Goal: Task Accomplishment & Management: Use online tool/utility

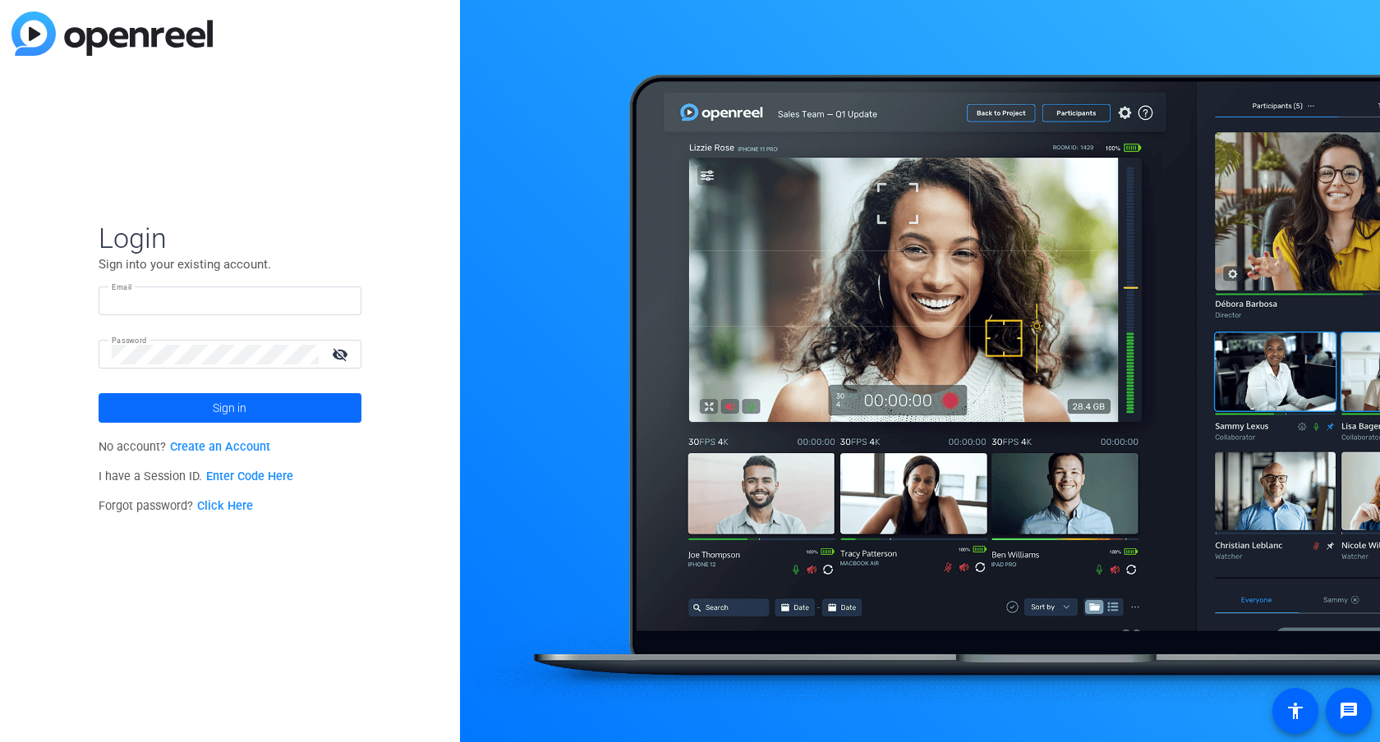
type input "[PERSON_NAME][EMAIL_ADDRESS][PERSON_NAME][DOMAIN_NAME]"
click at [260, 406] on span at bounding box center [230, 407] width 263 height 39
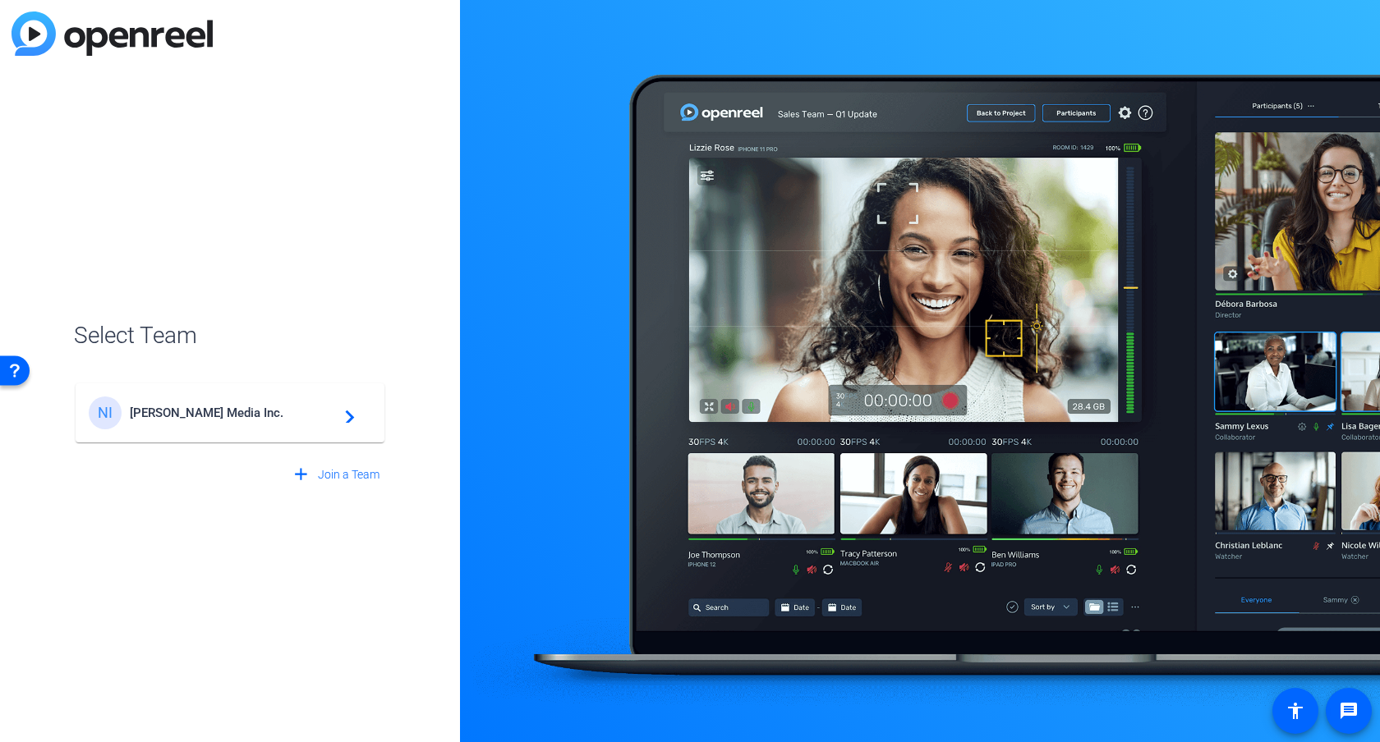
click at [173, 417] on span "Newcom Media Inc." at bounding box center [232, 413] width 205 height 15
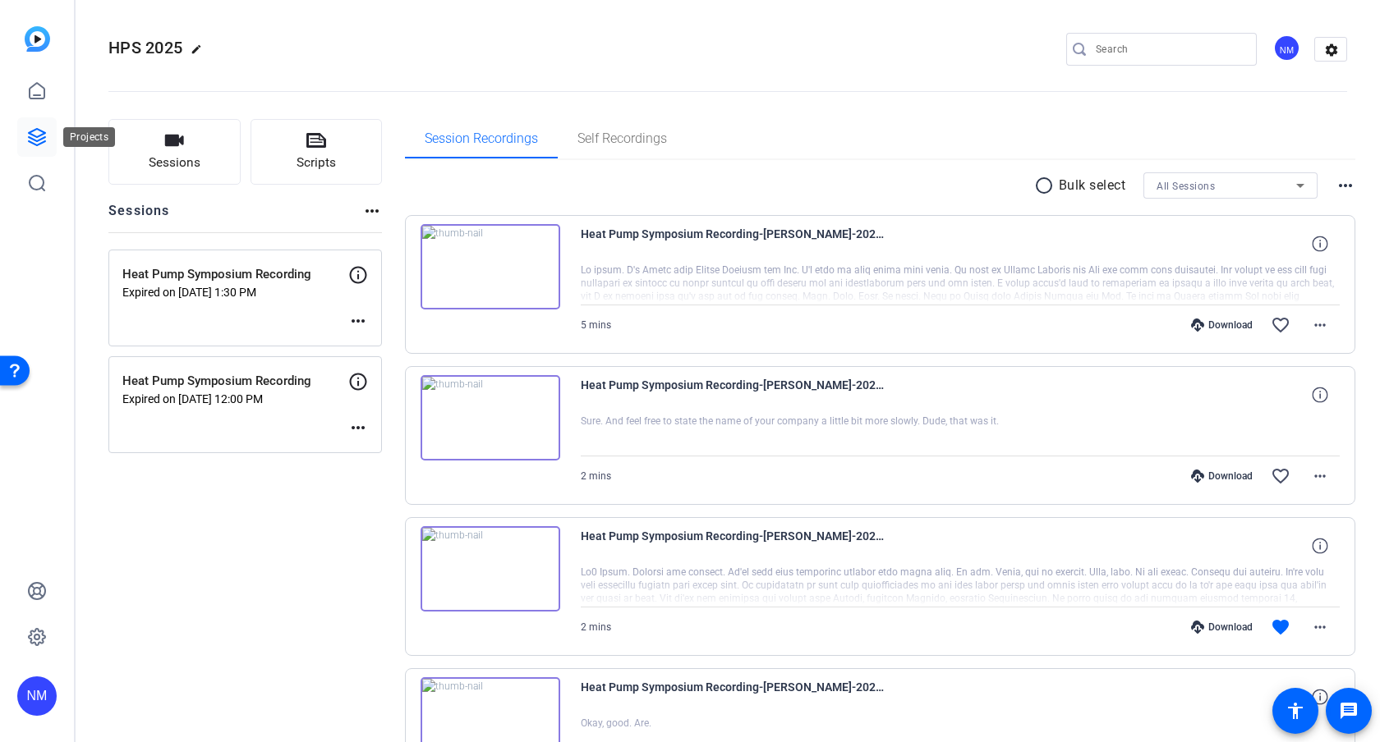
click at [39, 133] on icon at bounding box center [37, 137] width 20 height 20
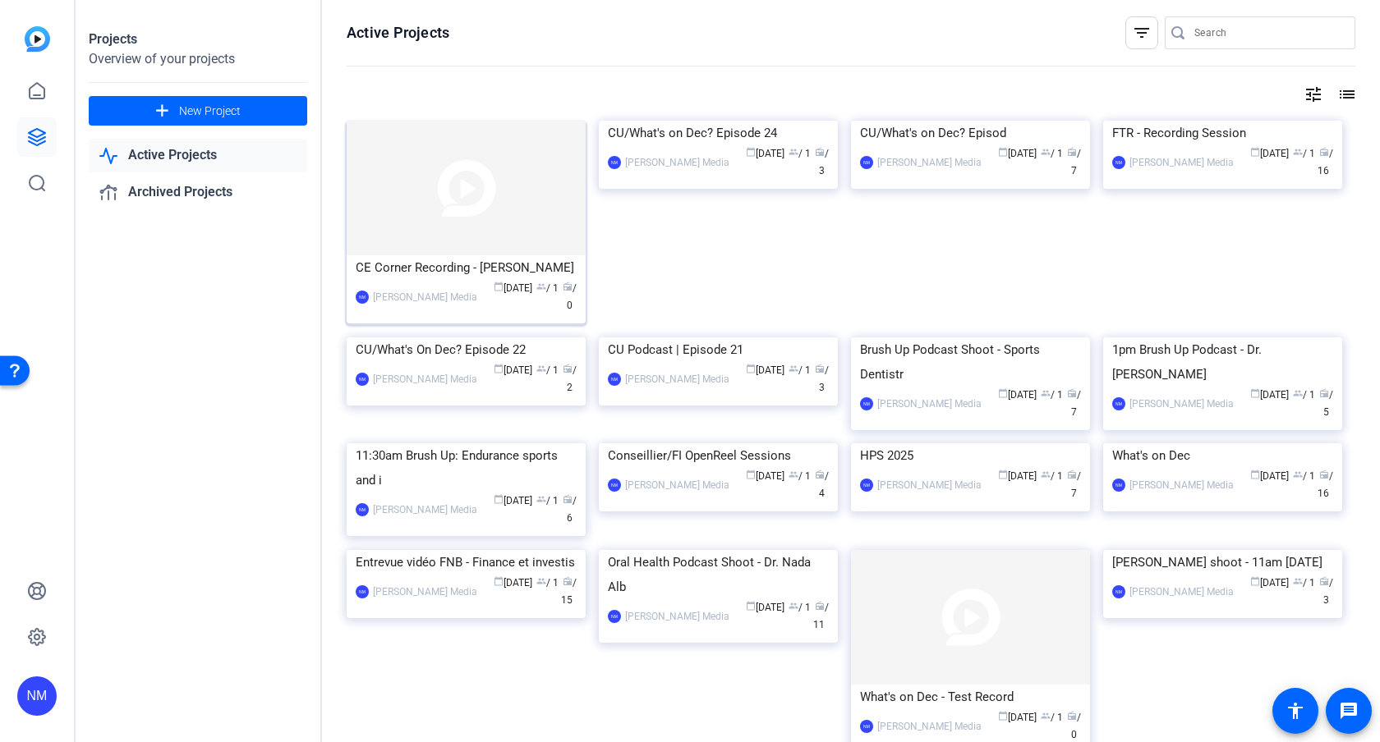
click at [482, 213] on img at bounding box center [466, 188] width 239 height 135
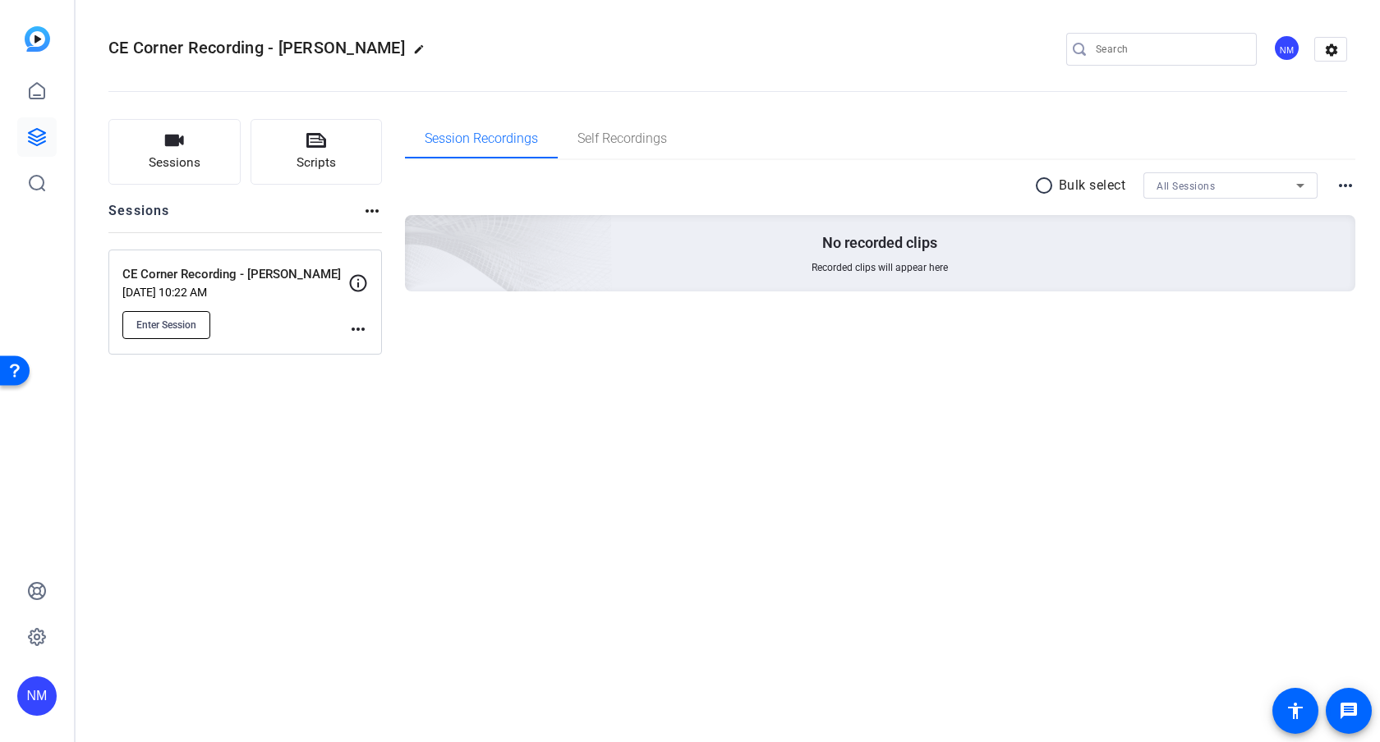
click at [173, 327] on span "Enter Session" at bounding box center [166, 325] width 60 height 13
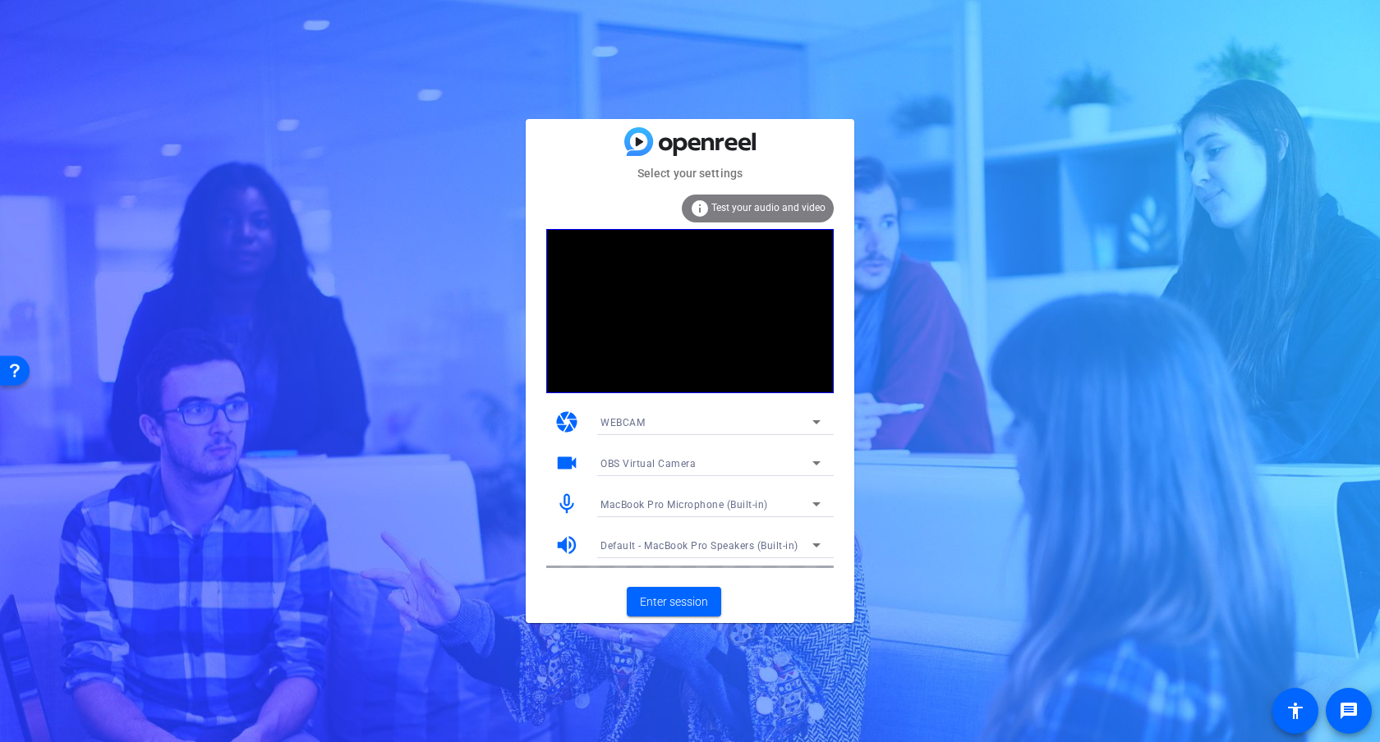
click at [814, 425] on icon at bounding box center [816, 422] width 20 height 20
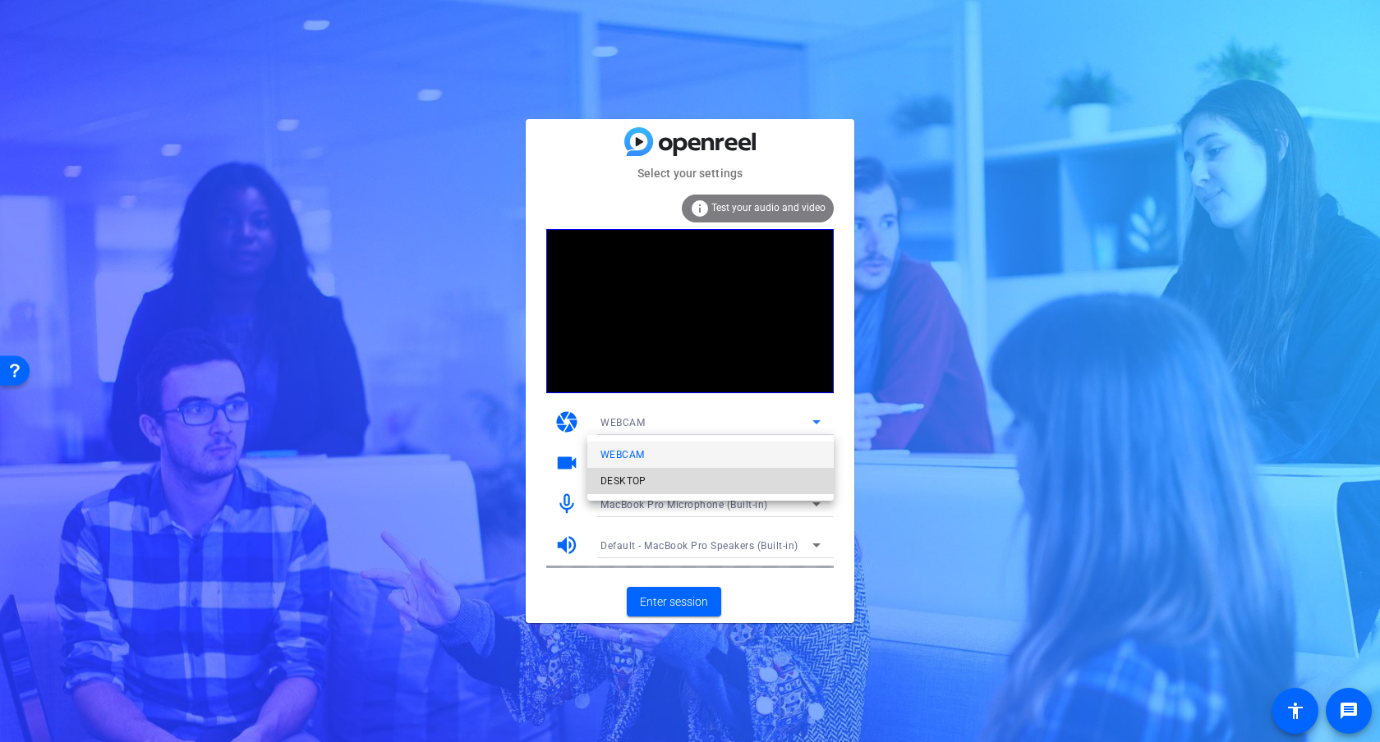
click at [691, 480] on mat-option "DESKTOP" at bounding box center [710, 481] width 246 height 26
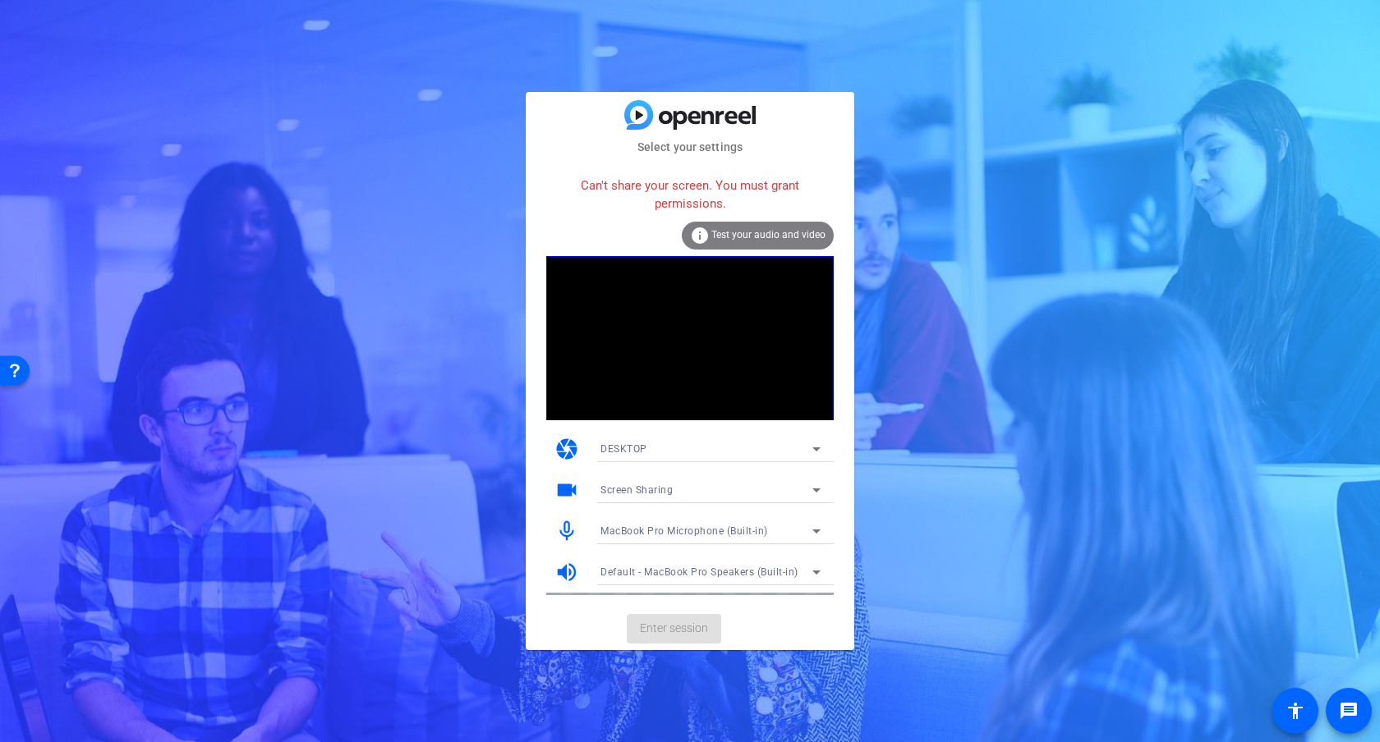
click at [812, 446] on icon at bounding box center [816, 449] width 20 height 20
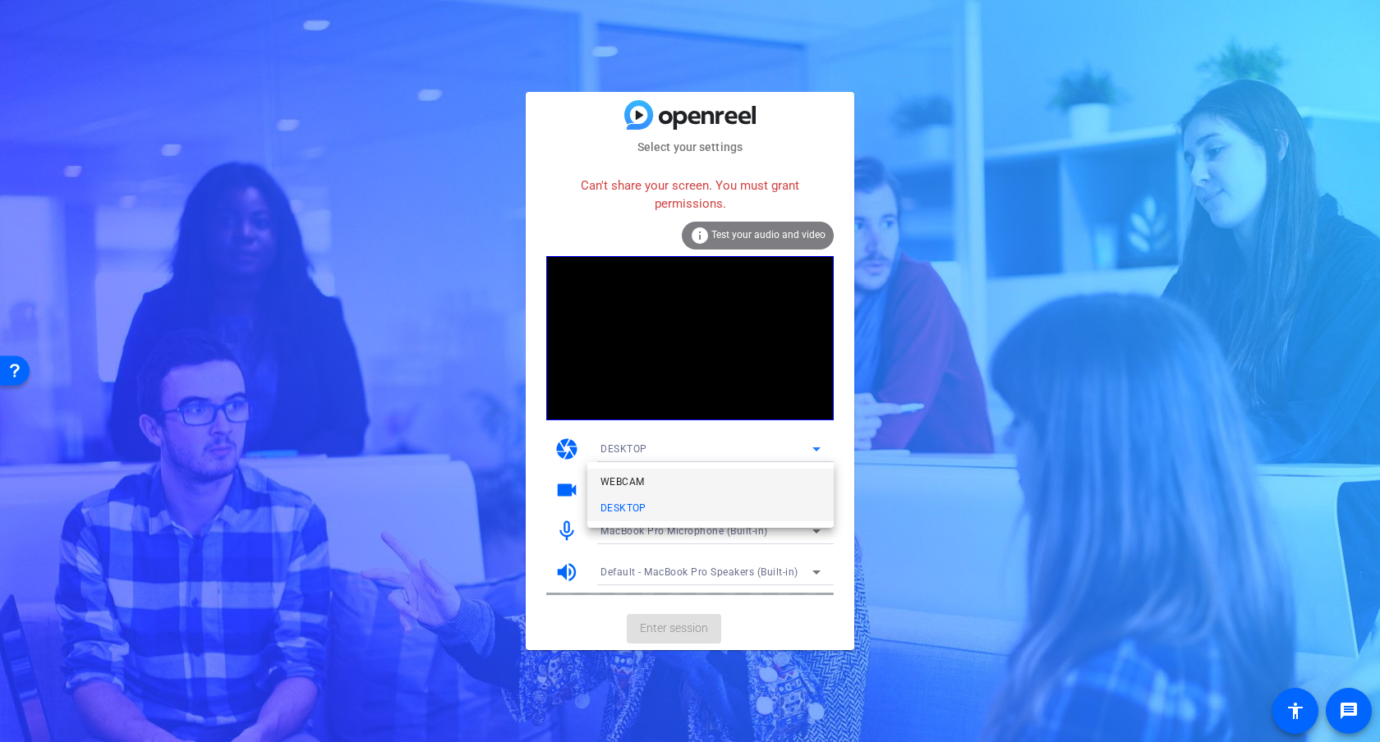
click at [728, 483] on mat-option "WEBCAM" at bounding box center [710, 482] width 246 height 26
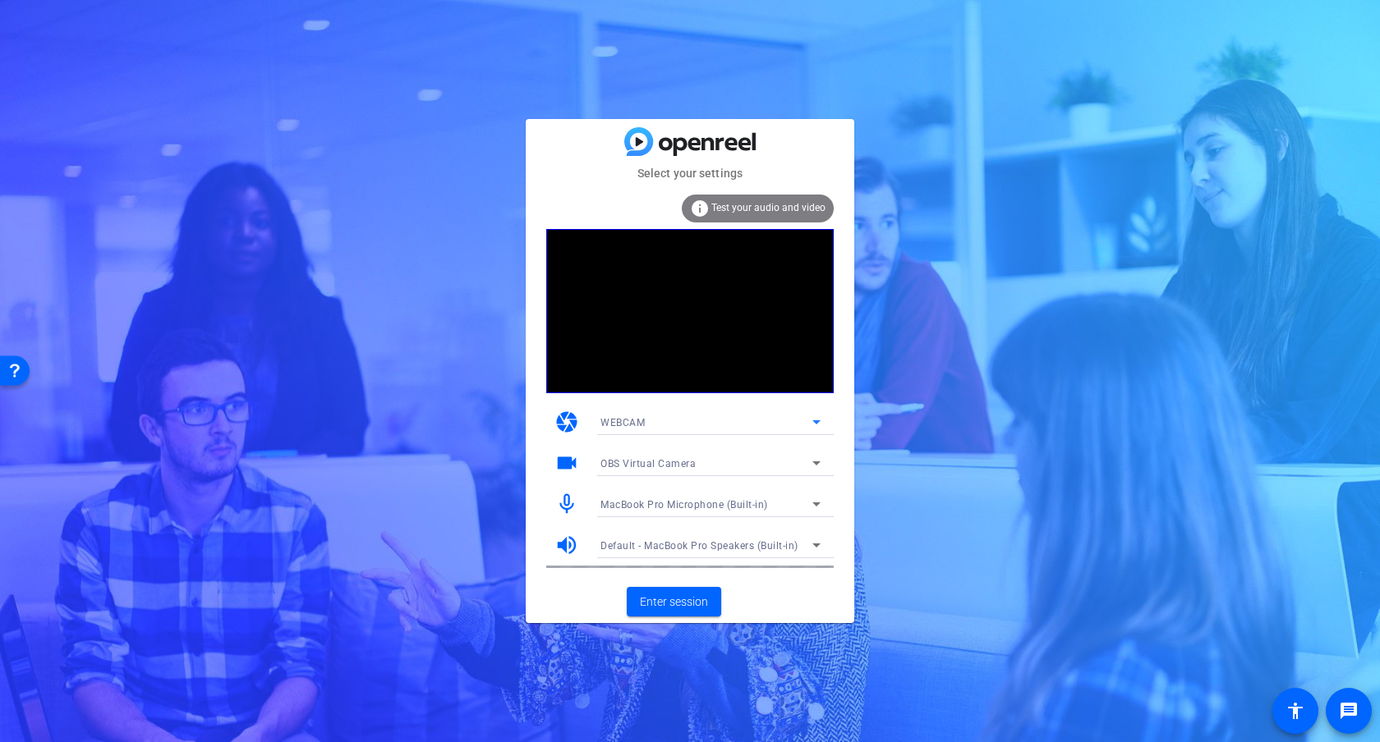
click at [809, 471] on icon at bounding box center [816, 463] width 20 height 20
click at [773, 521] on span "FaceTime HD Camera (Built-in) (05ac:8514)" at bounding box center [703, 522] width 206 height 20
click at [694, 600] on span "Enter session" at bounding box center [674, 602] width 68 height 17
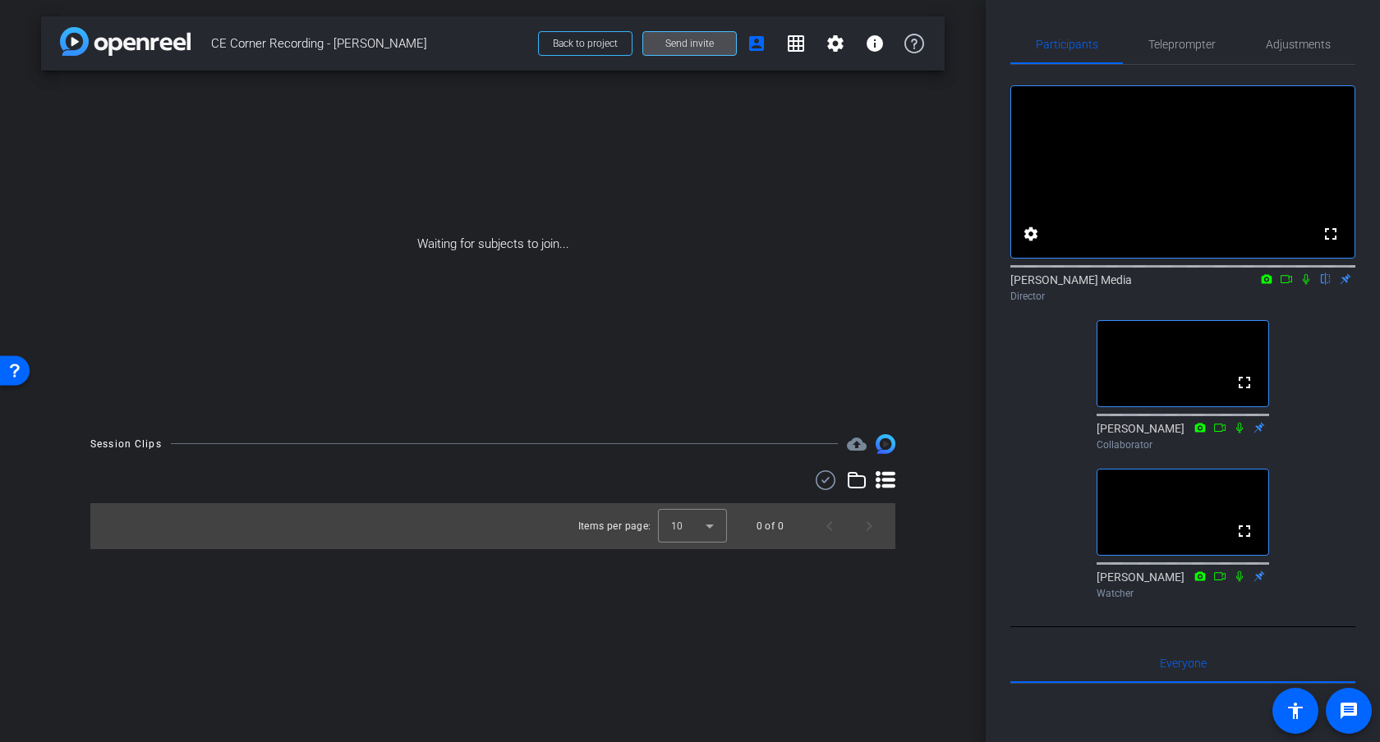
click at [698, 47] on span "Send invite" at bounding box center [689, 43] width 48 height 13
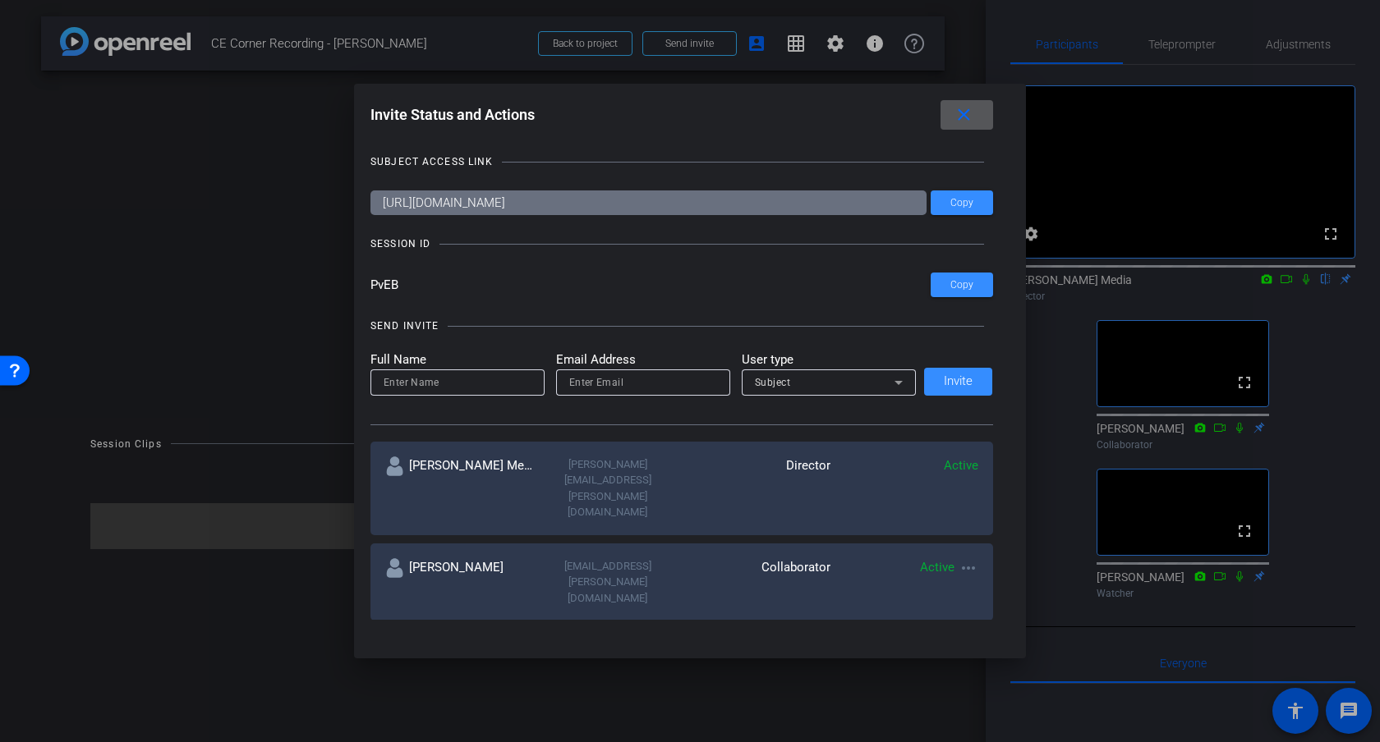
click at [971, 118] on mat-icon "close" at bounding box center [963, 115] width 21 height 21
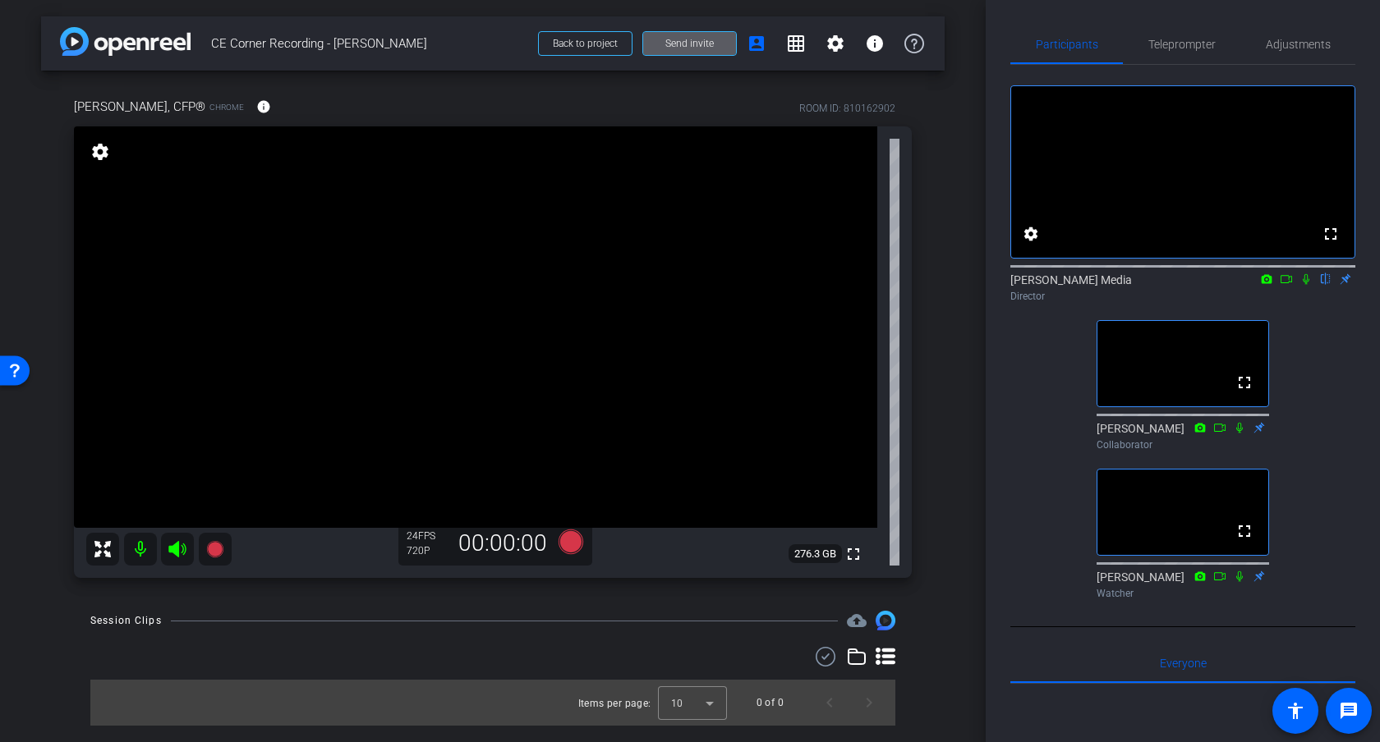
click at [1305, 285] on icon at bounding box center [1305, 278] width 13 height 11
click at [1305, 285] on icon at bounding box center [1306, 279] width 9 height 11
click at [571, 553] on icon at bounding box center [570, 542] width 39 height 30
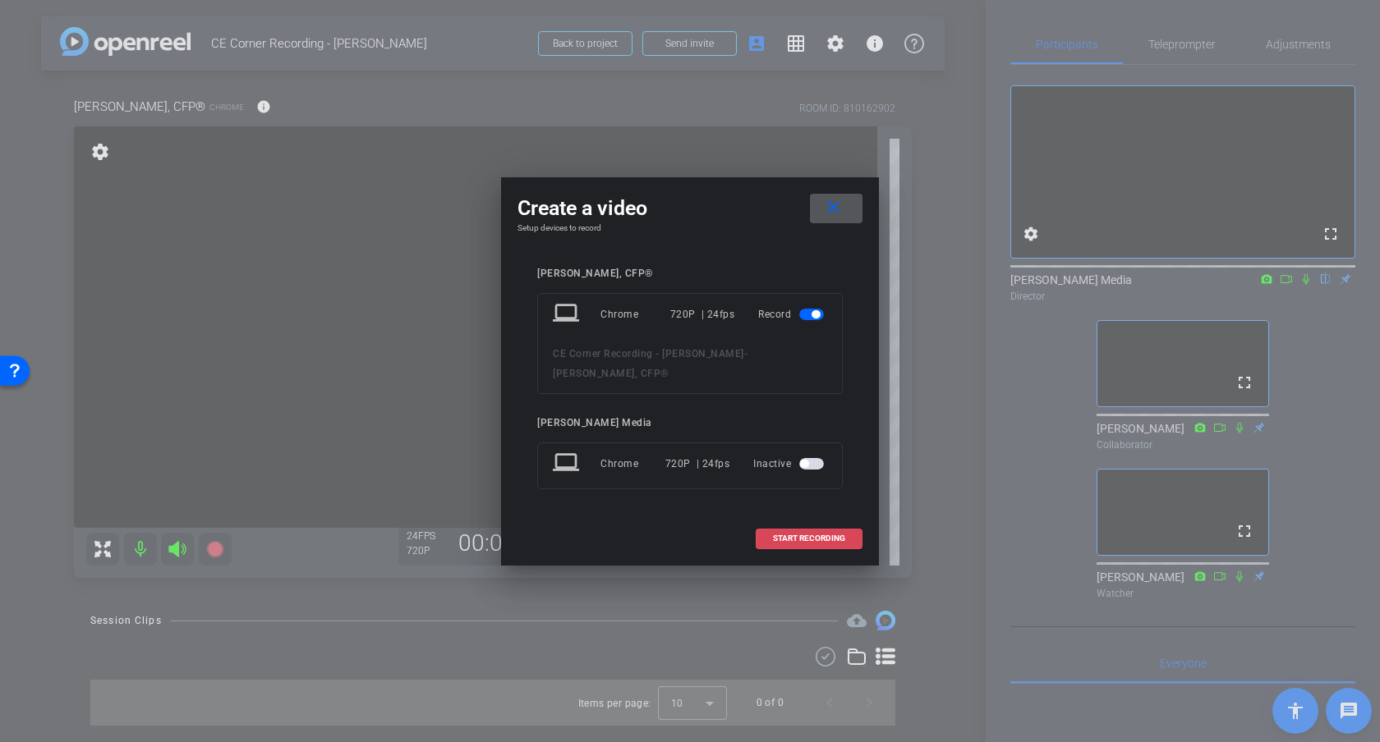
click at [833, 534] on span at bounding box center [808, 538] width 105 height 39
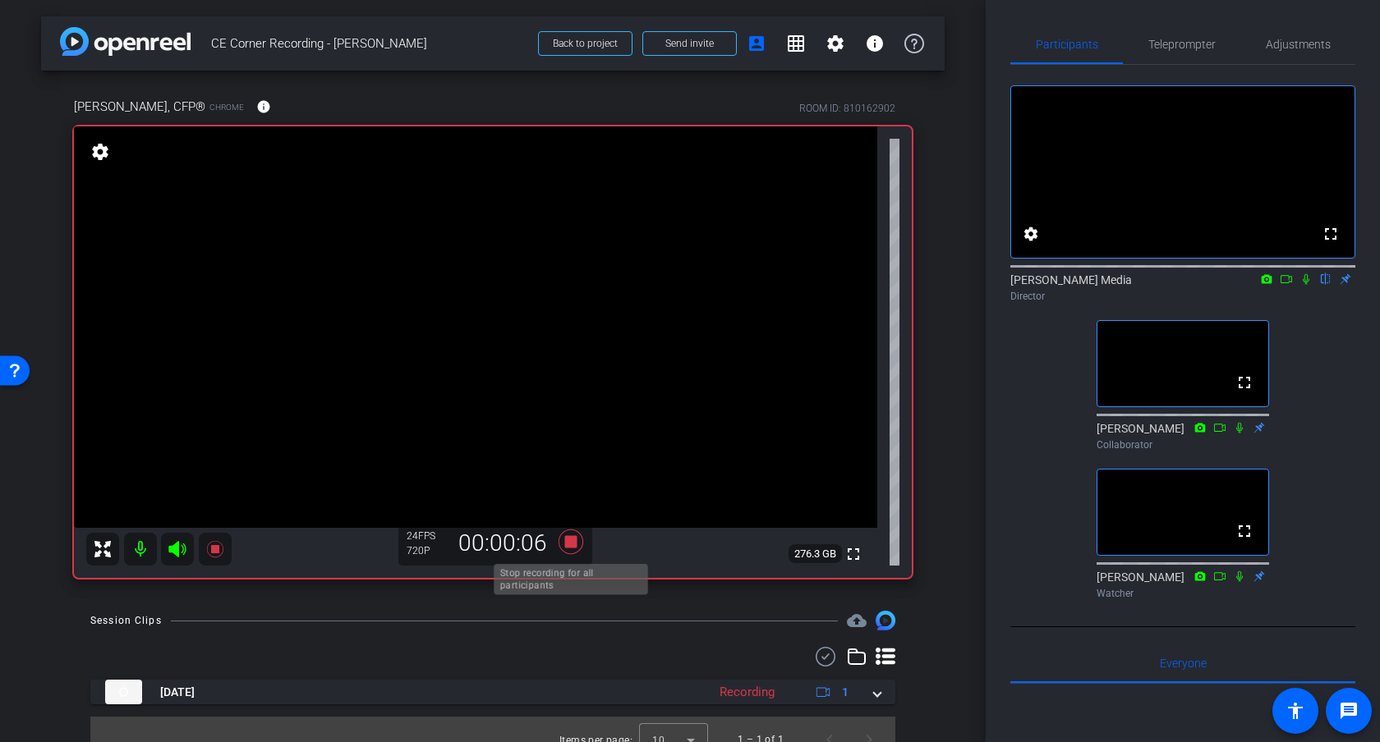
click at [571, 544] on icon at bounding box center [570, 542] width 25 height 25
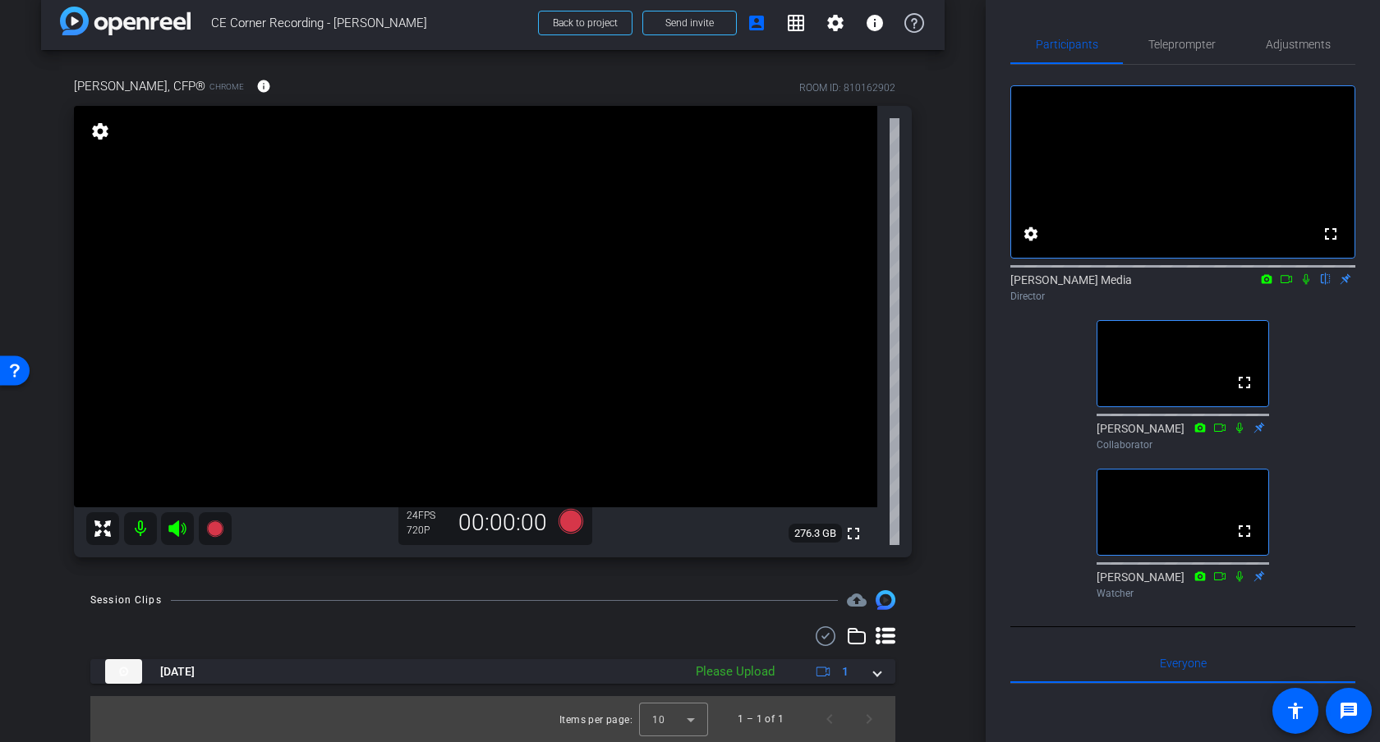
scroll to position [20, 0]
click at [105, 137] on mat-icon "settings" at bounding box center [100, 132] width 23 height 20
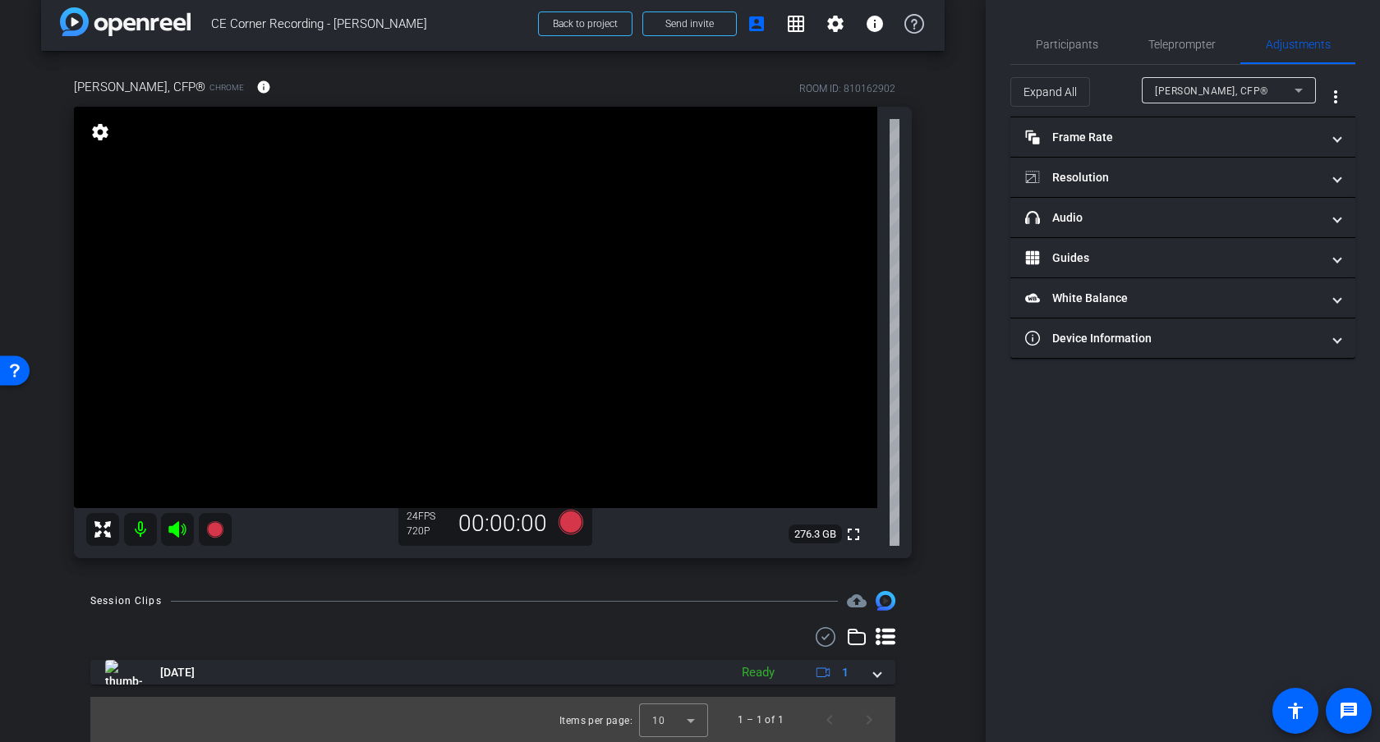
click at [1280, 399] on div "Participants Teleprompter Adjustments settings [PERSON_NAME] Media flip Directo…" at bounding box center [1182, 371] width 394 height 742
click at [36, 152] on div "arrow_back CE Corner Recording - [PERSON_NAME] Back to project Send invite acco…" at bounding box center [492, 351] width 985 height 742
click at [1054, 45] on span "Participants" at bounding box center [1067, 44] width 62 height 11
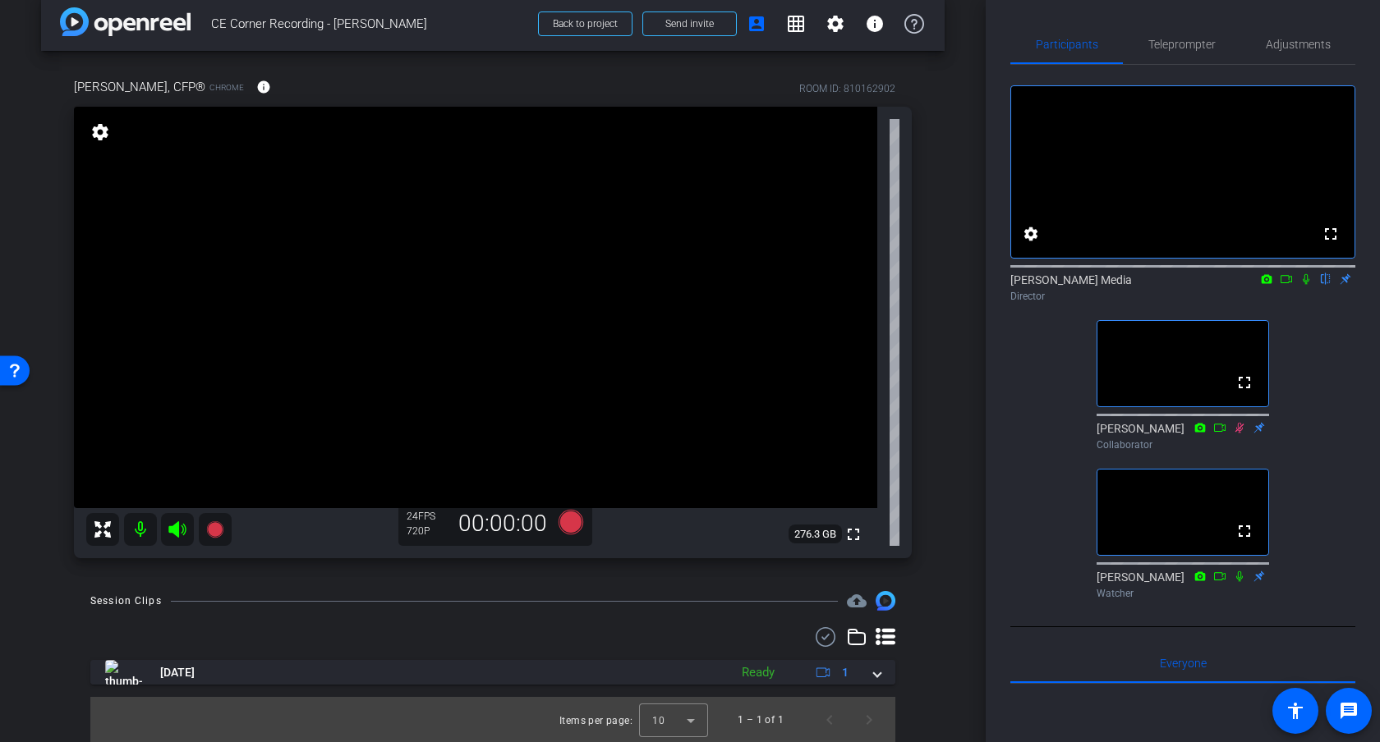
click at [1308, 285] on icon at bounding box center [1305, 278] width 13 height 11
click at [569, 524] on icon at bounding box center [570, 522] width 25 height 25
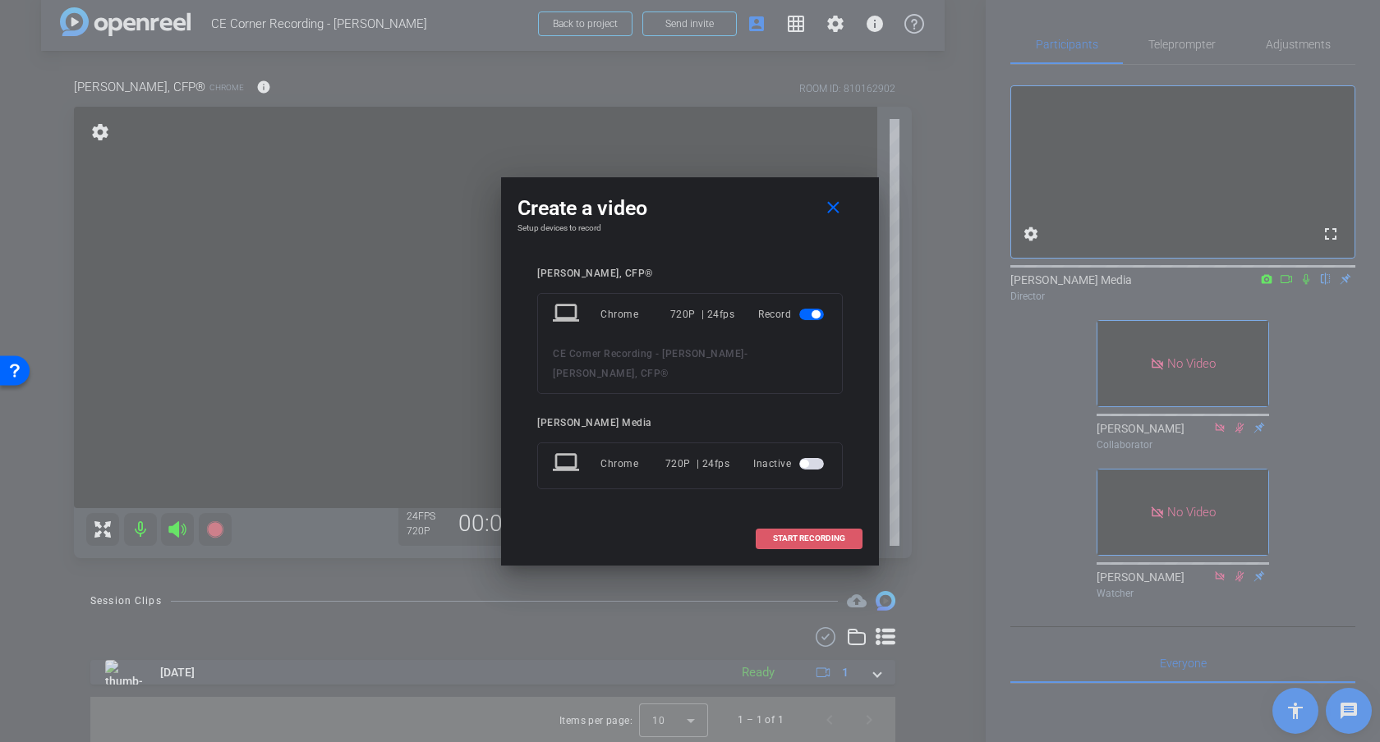
click at [827, 535] on span "START RECORDING" at bounding box center [809, 539] width 72 height 8
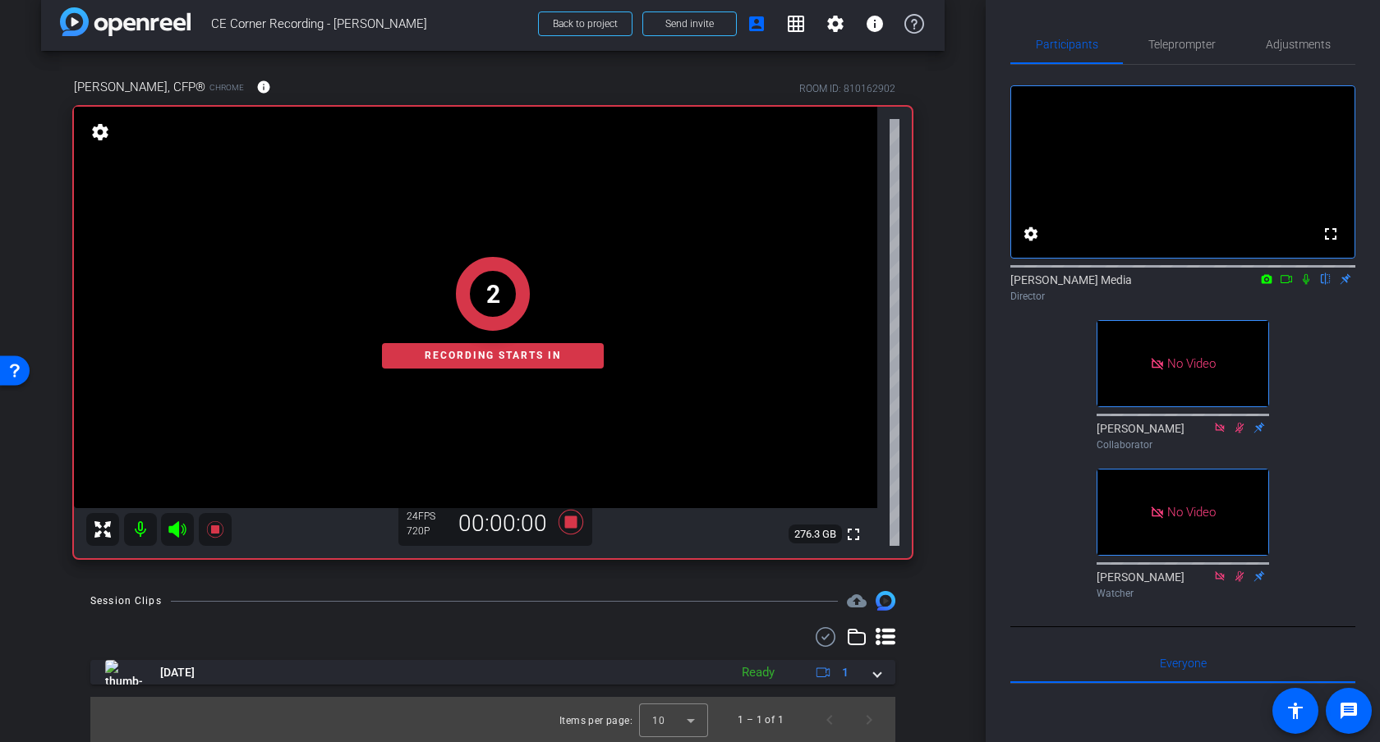
click at [1288, 283] on icon at bounding box center [1285, 279] width 11 height 8
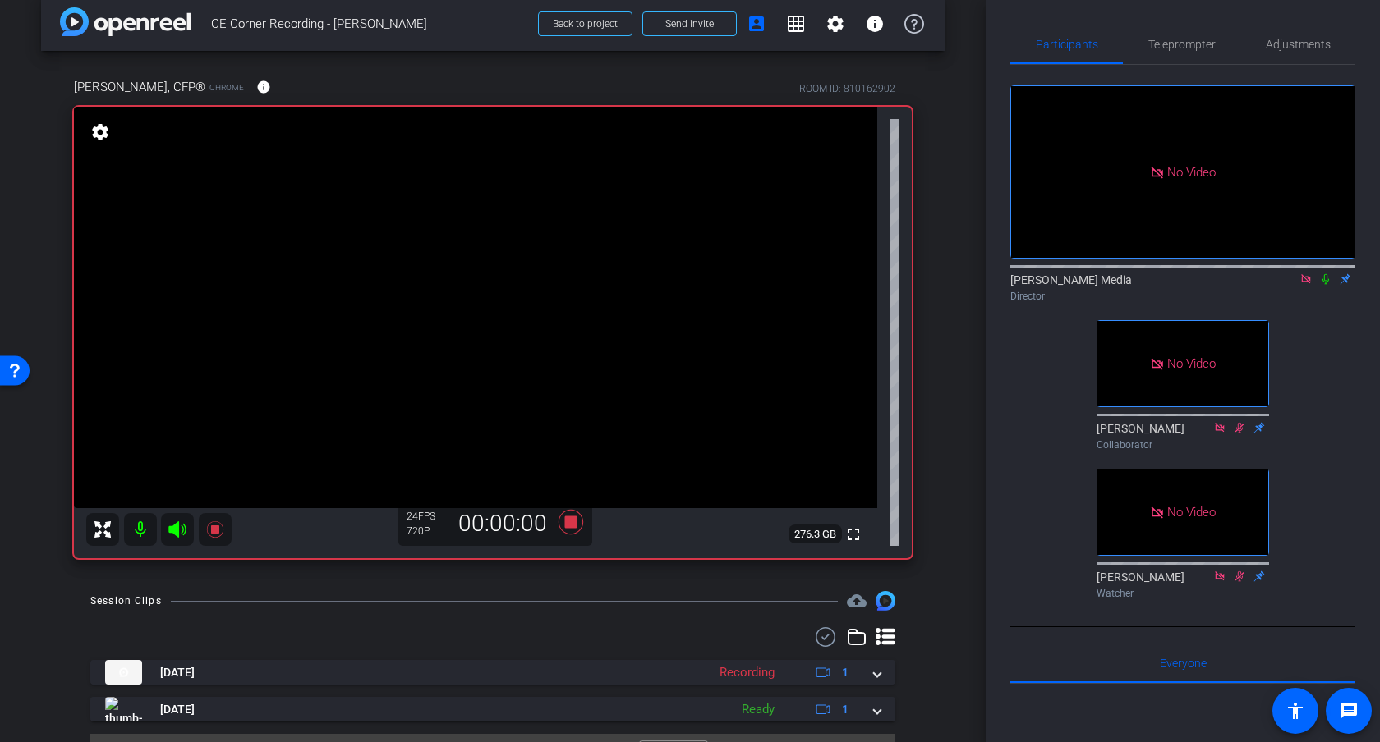
click at [1325, 285] on icon at bounding box center [1325, 279] width 7 height 11
click at [1325, 285] on icon at bounding box center [1325, 279] width 9 height 11
click at [1325, 285] on icon at bounding box center [1325, 279] width 7 height 11
click at [1325, 285] on icon at bounding box center [1325, 279] width 9 height 11
click at [572, 526] on icon at bounding box center [570, 522] width 25 height 25
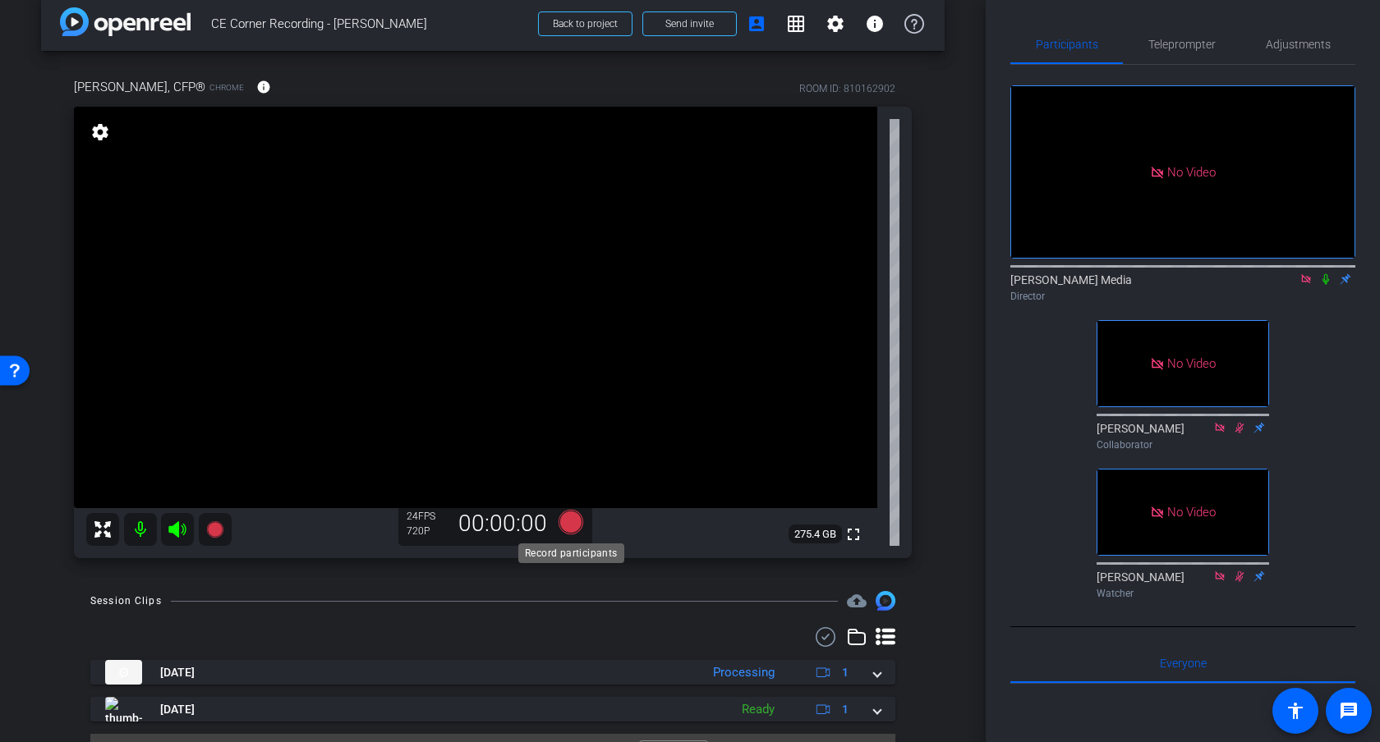
click at [571, 523] on icon at bounding box center [570, 522] width 25 height 25
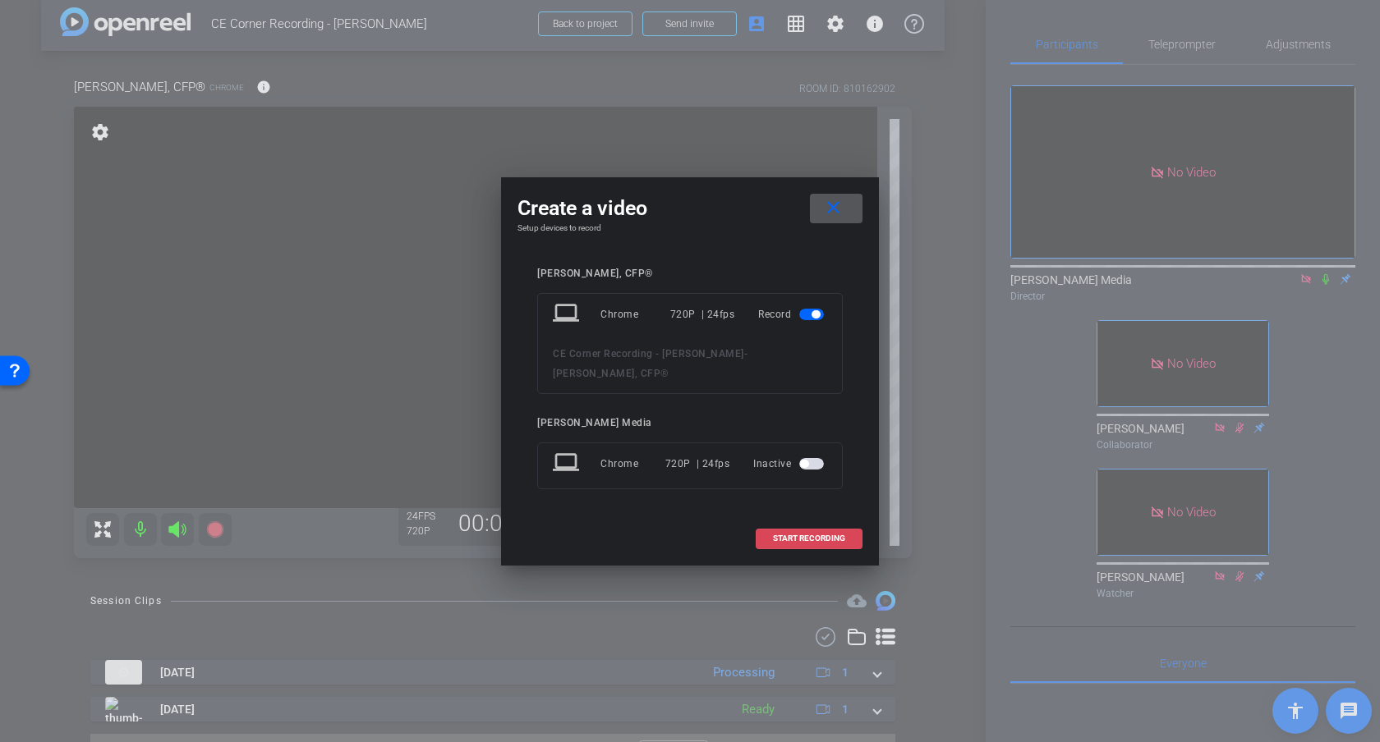
click at [802, 535] on span "START RECORDING" at bounding box center [809, 539] width 72 height 8
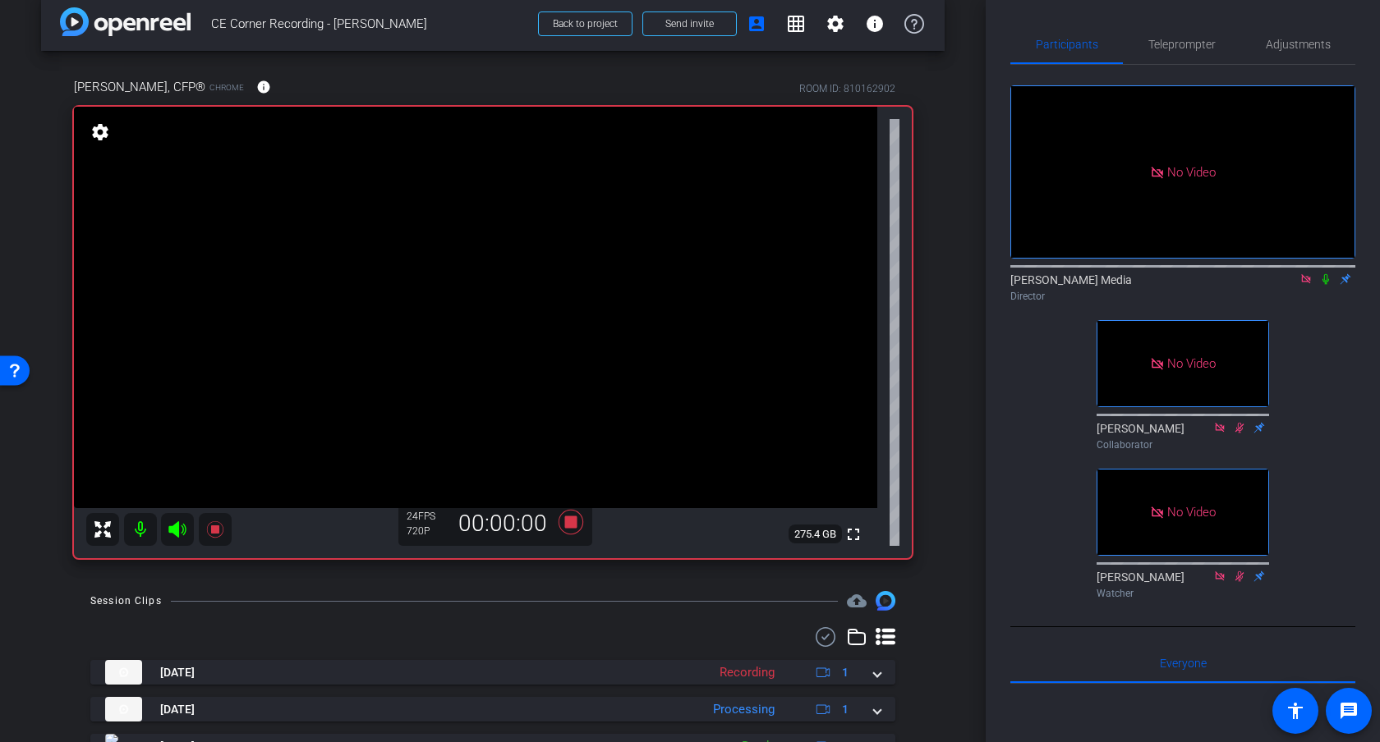
click at [1327, 285] on icon at bounding box center [1325, 279] width 7 height 11
click at [1324, 285] on icon at bounding box center [1325, 279] width 9 height 11
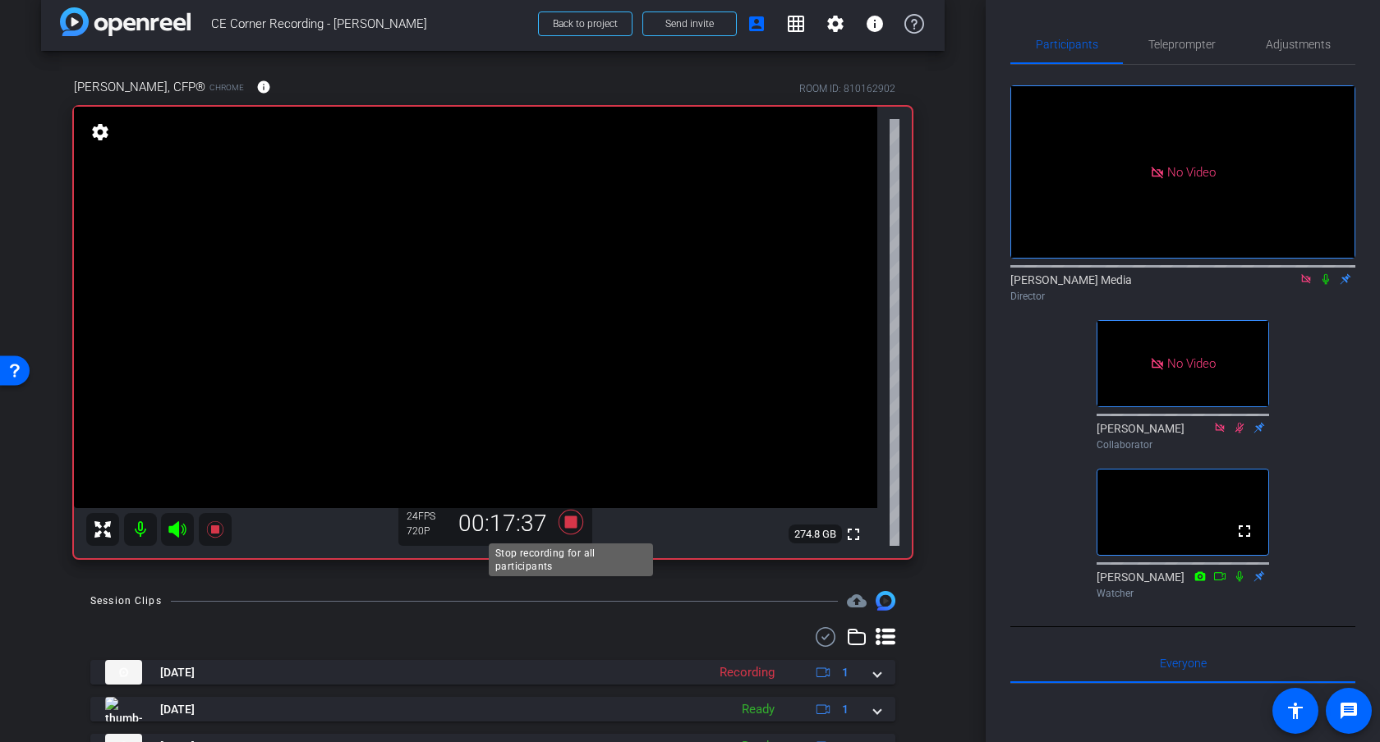
click at [569, 521] on icon at bounding box center [570, 522] width 25 height 25
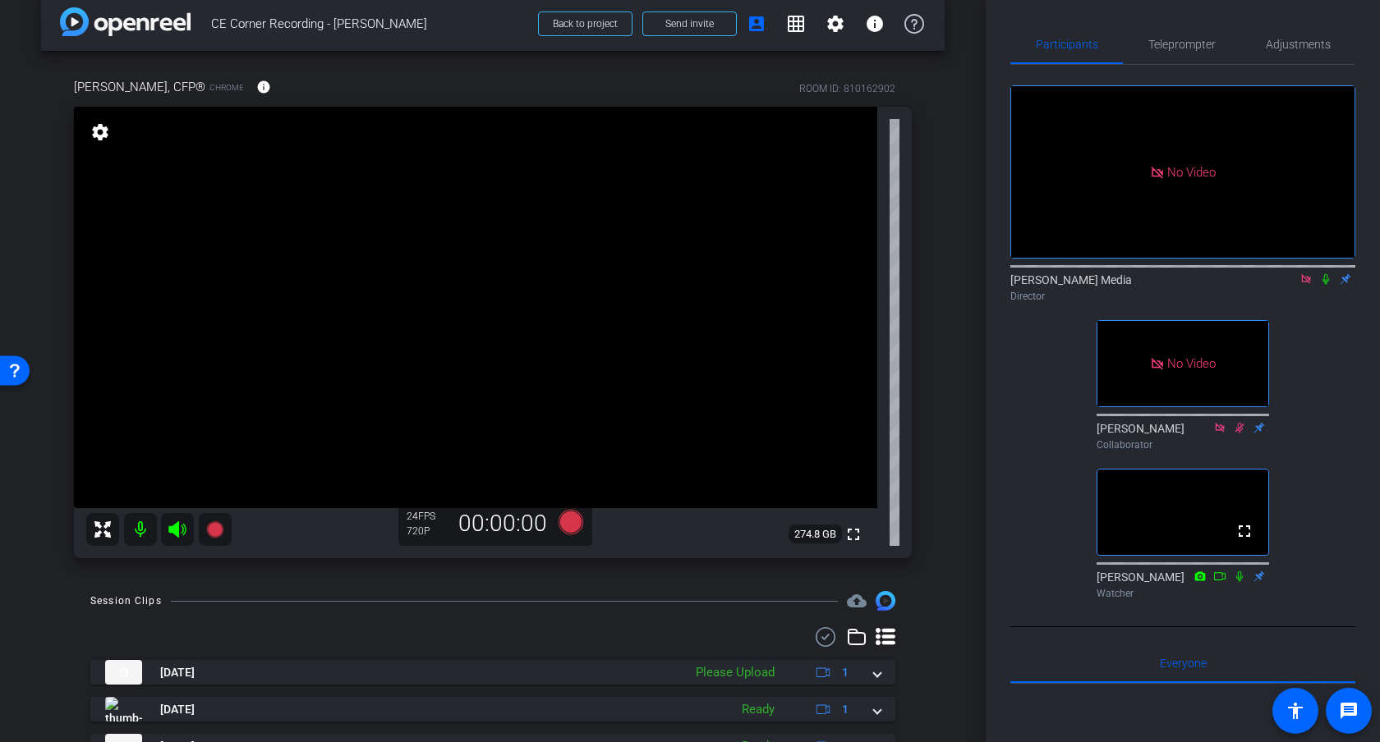
click at [1306, 283] on icon at bounding box center [1305, 278] width 9 height 9
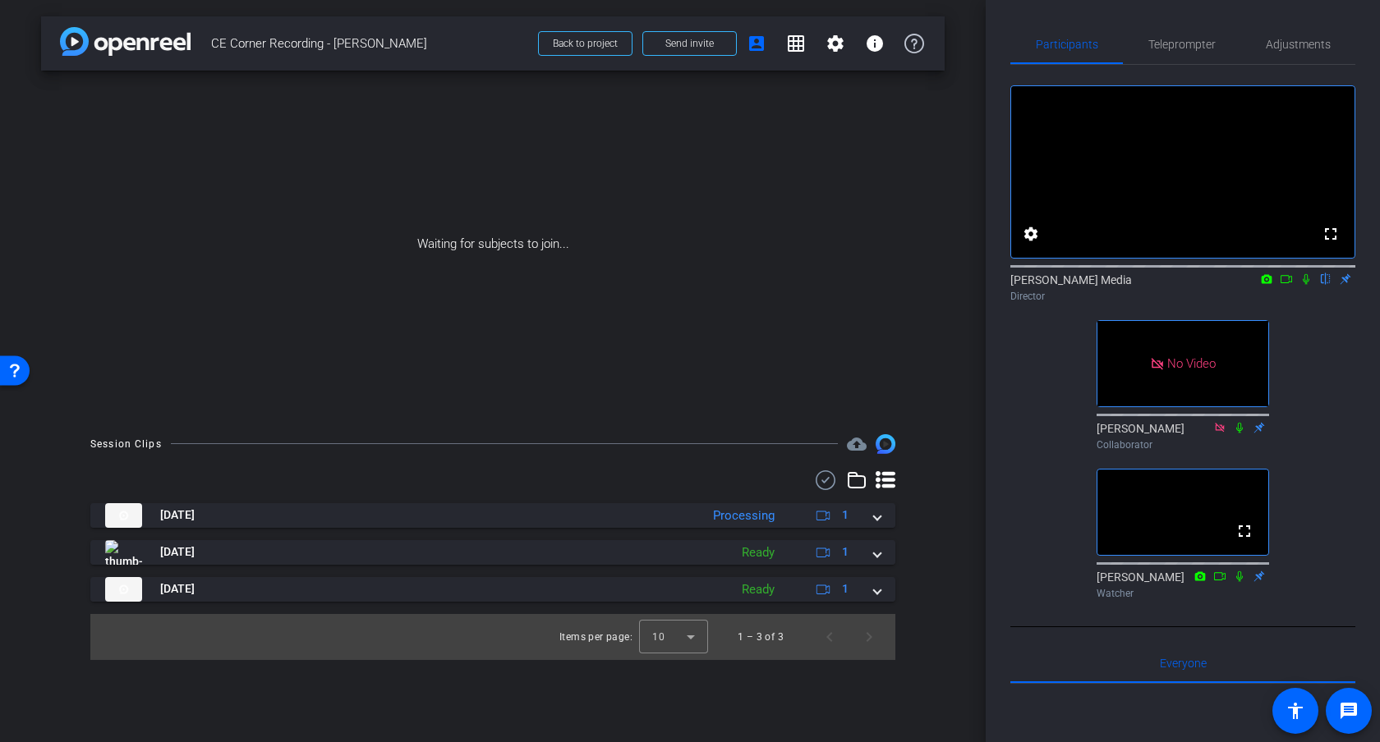
scroll to position [0, 0]
click at [1305, 285] on icon at bounding box center [1305, 278] width 13 height 11
click at [1307, 285] on icon at bounding box center [1305, 278] width 13 height 11
